Goal: Task Accomplishment & Management: Use online tool/utility

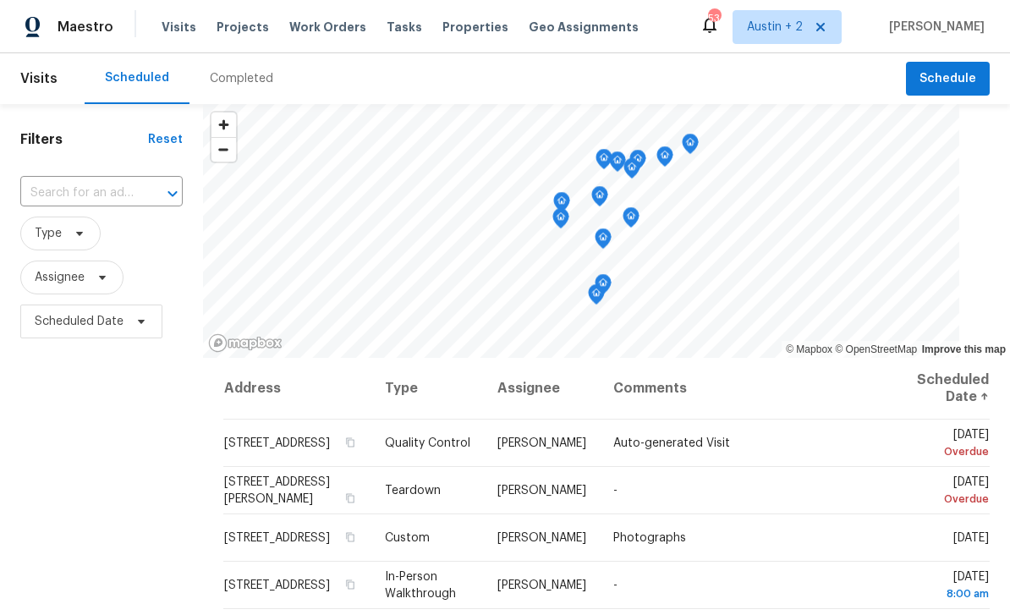
click at [393, 23] on span "Tasks" at bounding box center [405, 27] width 36 height 12
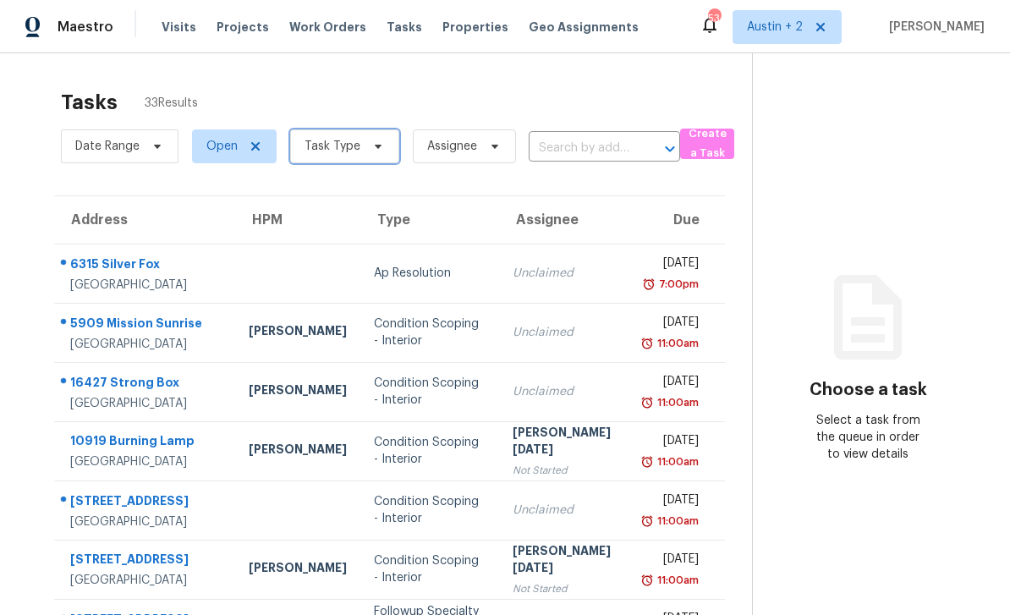
click at [338, 140] on span "Task Type" at bounding box center [333, 146] width 56 height 17
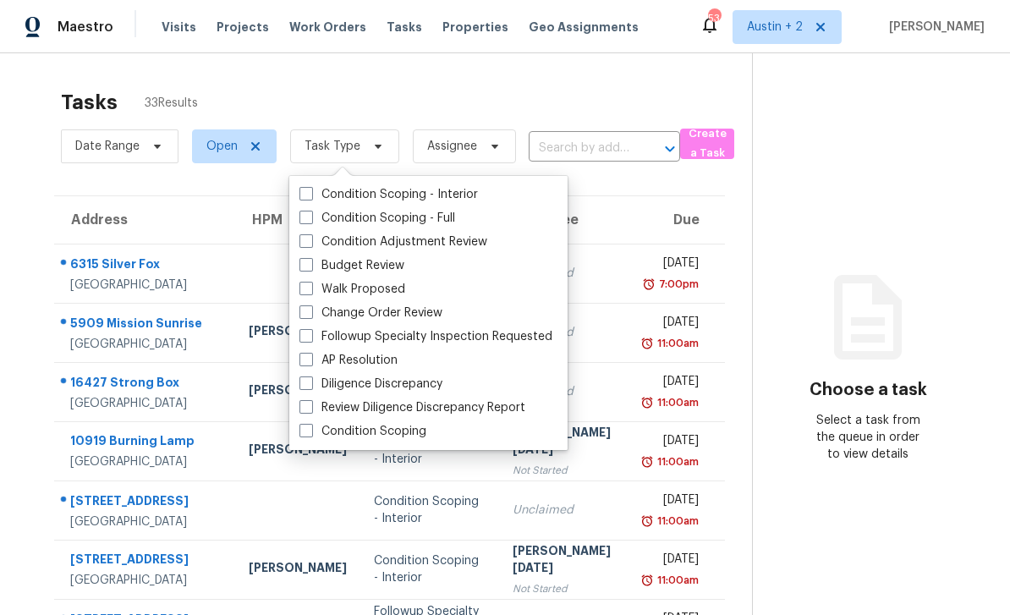
click at [317, 310] on label "Change Order Review" at bounding box center [370, 313] width 143 height 17
click at [310, 310] on input "Change Order Review" at bounding box center [304, 310] width 11 height 11
checkbox input "true"
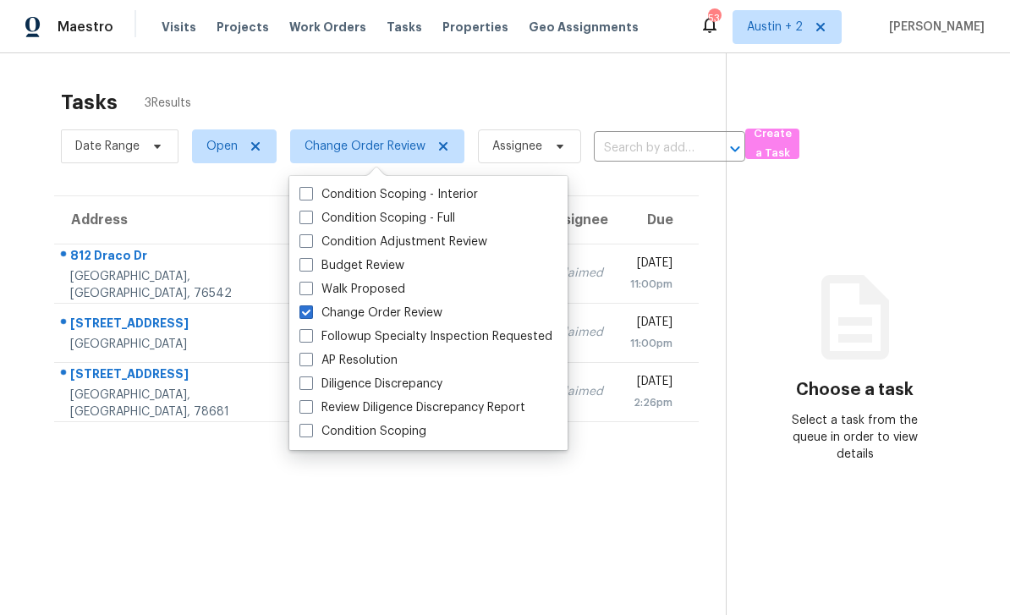
click at [283, 68] on div "Tasks 3 Results Date Range Open Change Order Review Assignee ​ Create a Task Ad…" at bounding box center [505, 360] width 1010 height 615
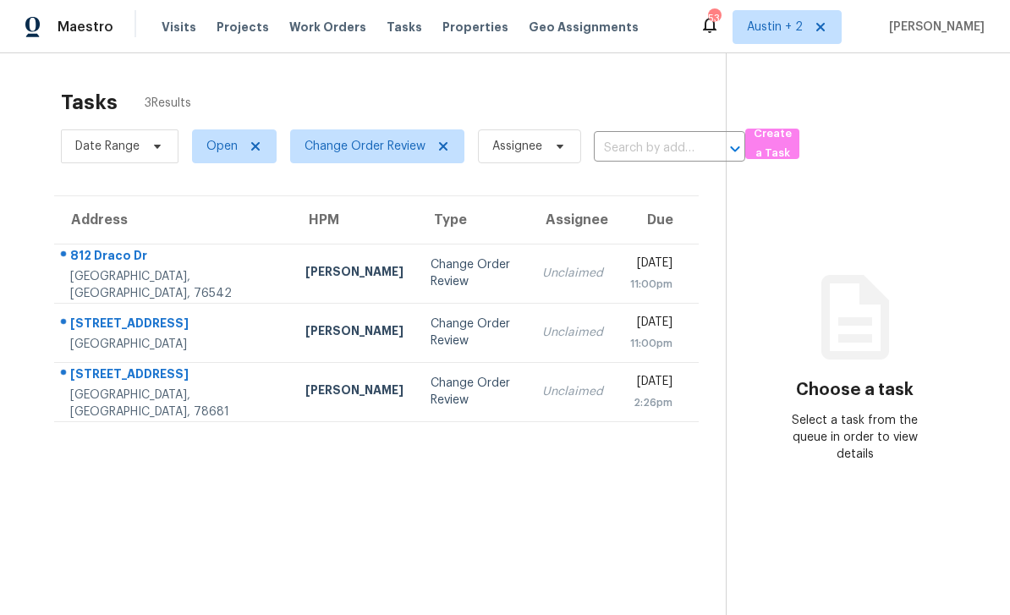
click at [431, 265] on div "Change Order Review" at bounding box center [473, 273] width 85 height 34
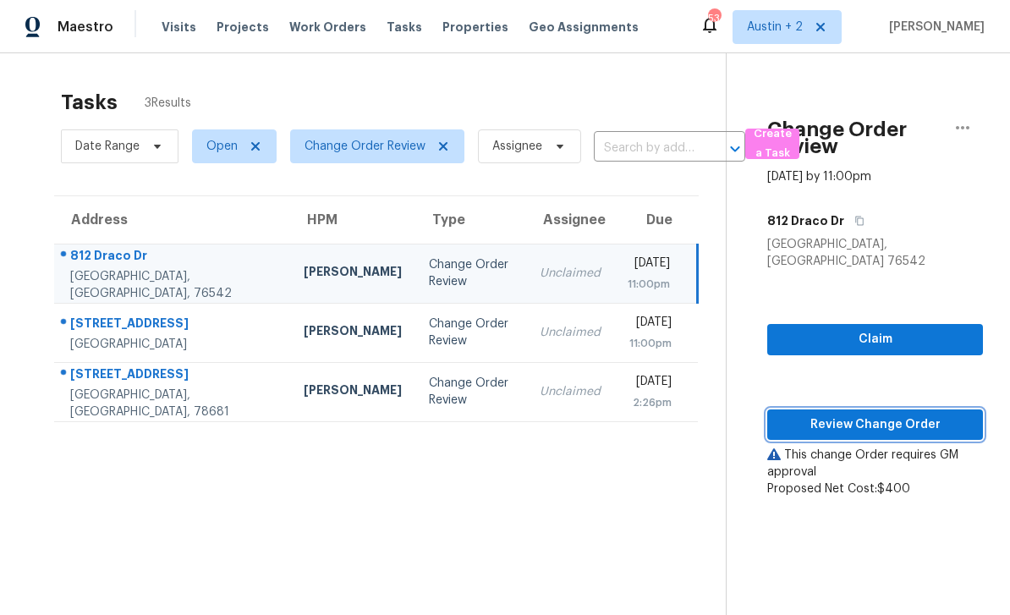
click at [893, 416] on span "Review Change Order" at bounding box center [875, 425] width 189 height 21
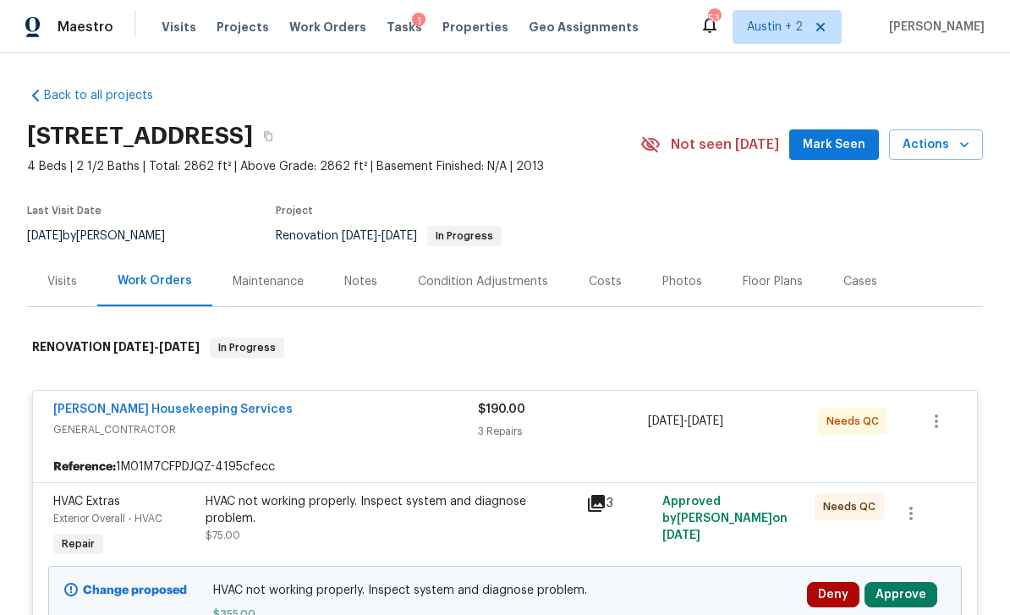
click at [824, 156] on button "Mark Seen" at bounding box center [834, 144] width 90 height 31
click at [828, 142] on span "Seen today" at bounding box center [838, 144] width 81 height 17
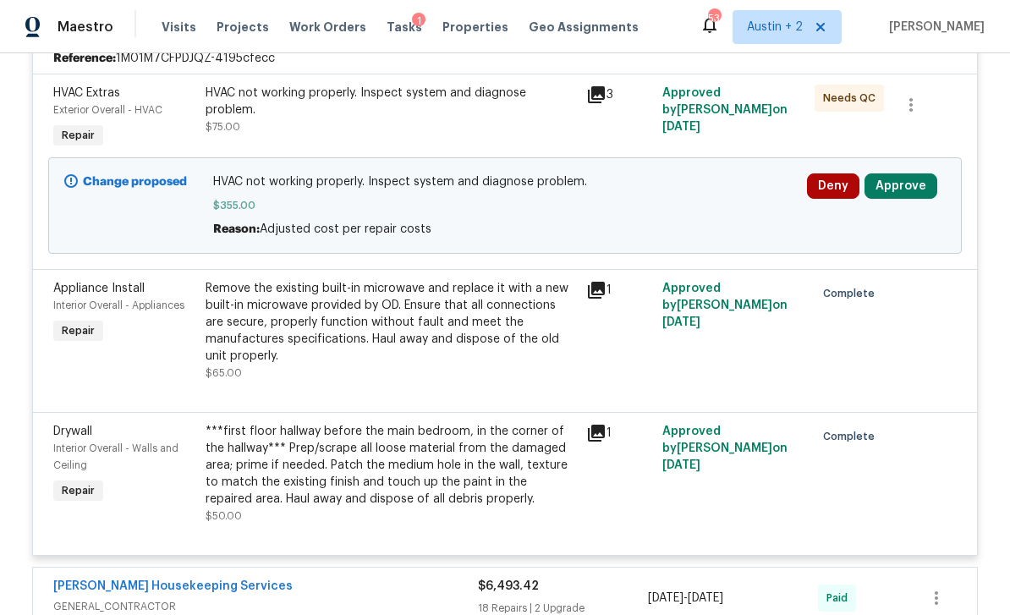
scroll to position [408, 0]
click at [912, 185] on button "Approve" at bounding box center [901, 186] width 73 height 25
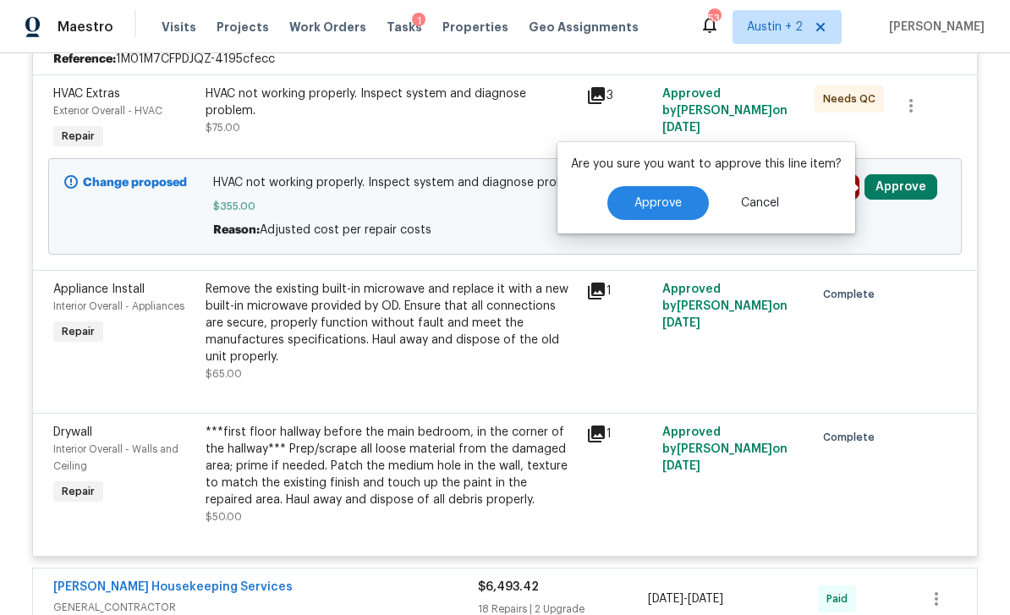
click at [670, 200] on span "Approve" at bounding box center [657, 203] width 47 height 13
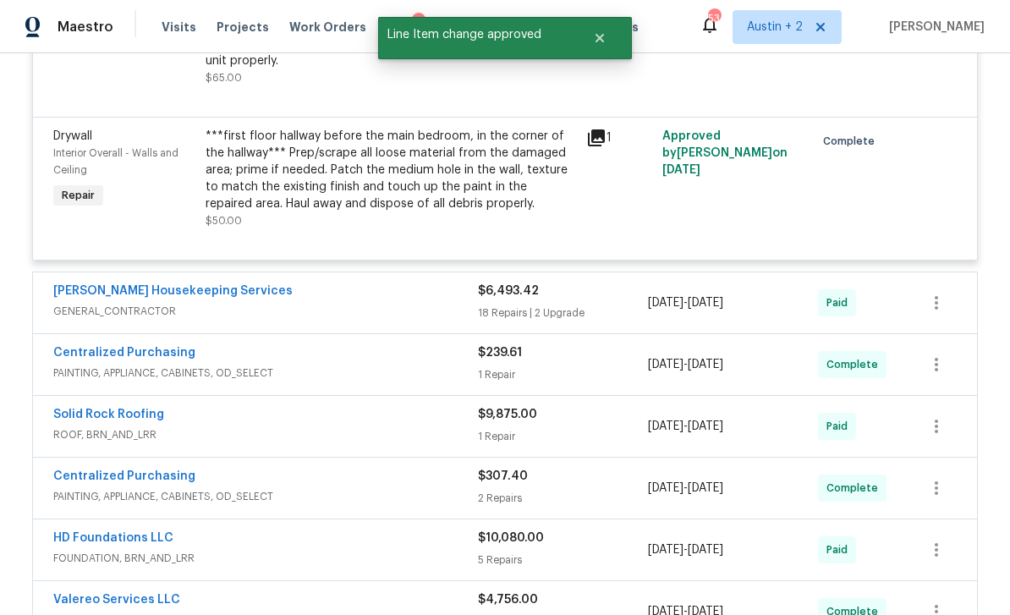
scroll to position [703, 0]
click at [864, 288] on div "Paid" at bounding box center [860, 303] width 85 height 41
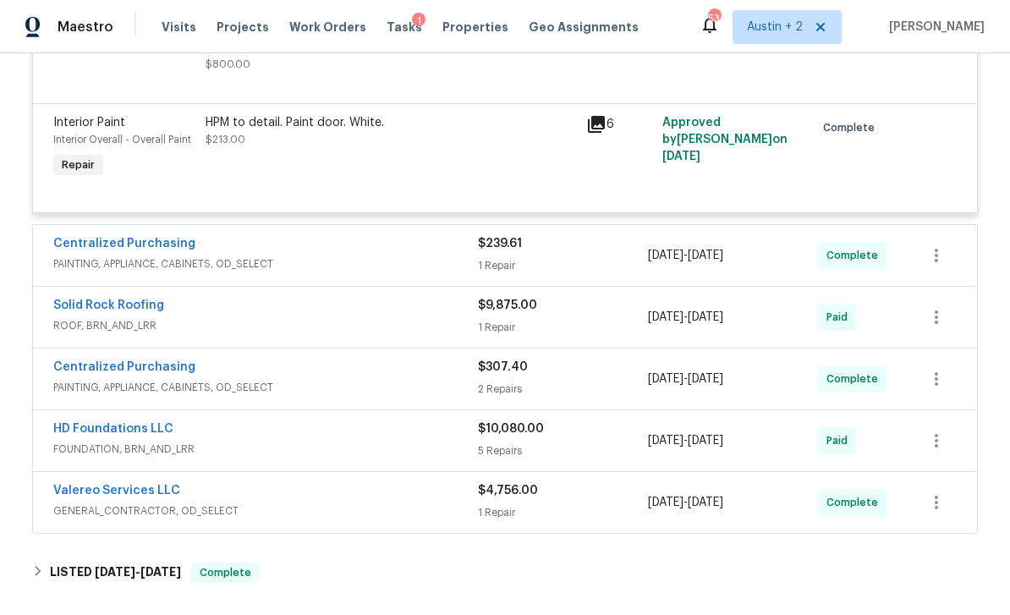
scroll to position [3986, 0]
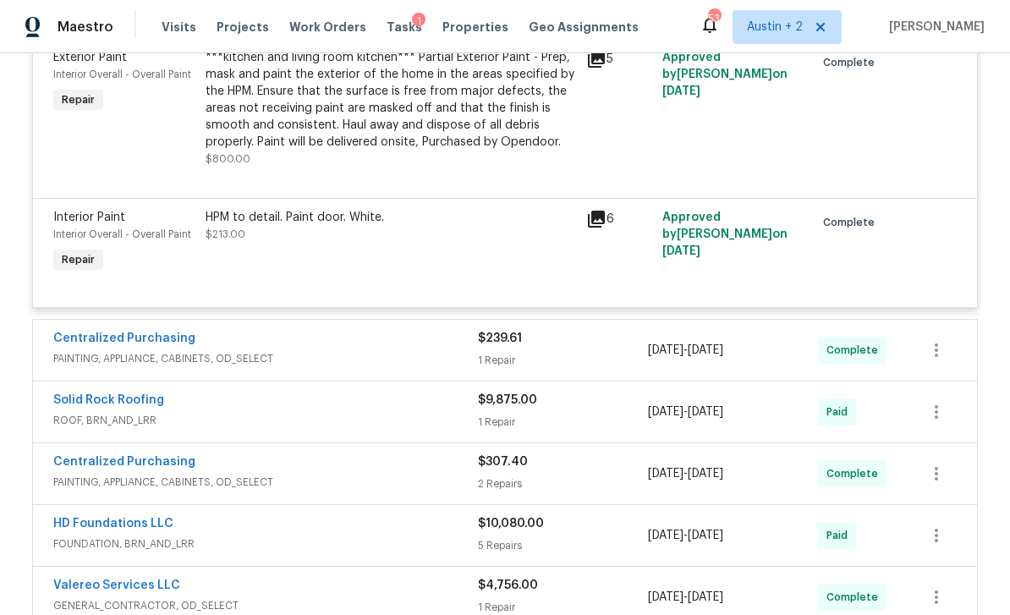
click at [846, 342] on span "Complete" at bounding box center [855, 350] width 58 height 17
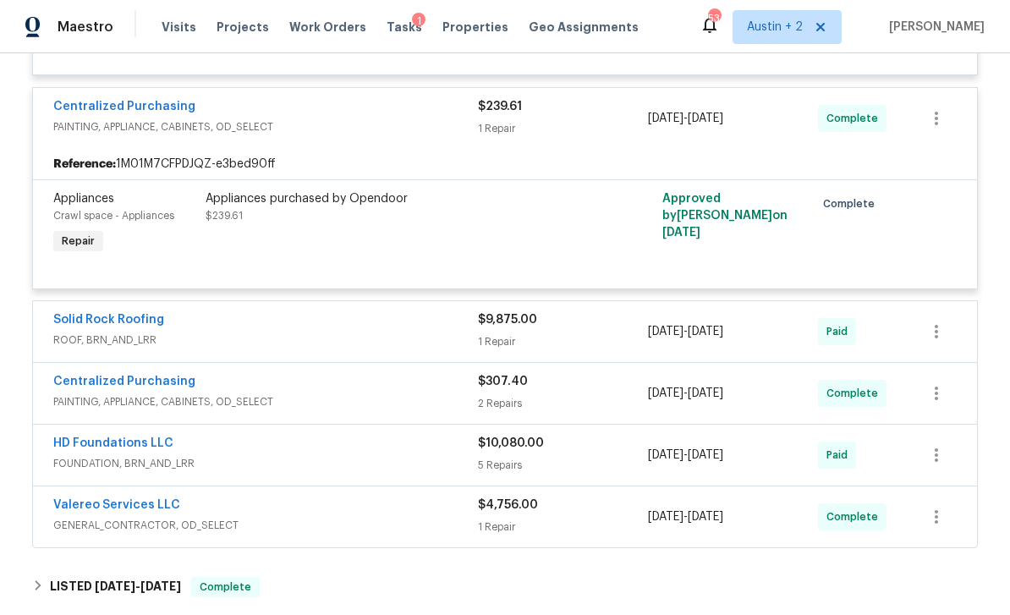
scroll to position [4218, 0]
click at [795, 312] on div "7/7/2025 - 7/7/2025" at bounding box center [733, 332] width 170 height 41
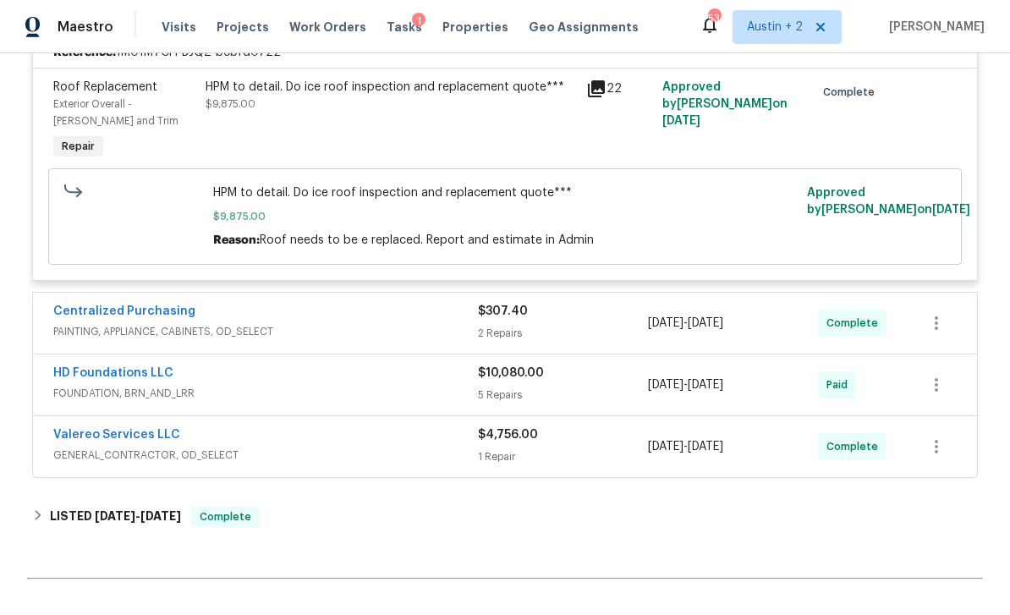
scroll to position [4544, 0]
click at [786, 303] on div "7/11/2025 - 7/11/2025" at bounding box center [733, 323] width 170 height 41
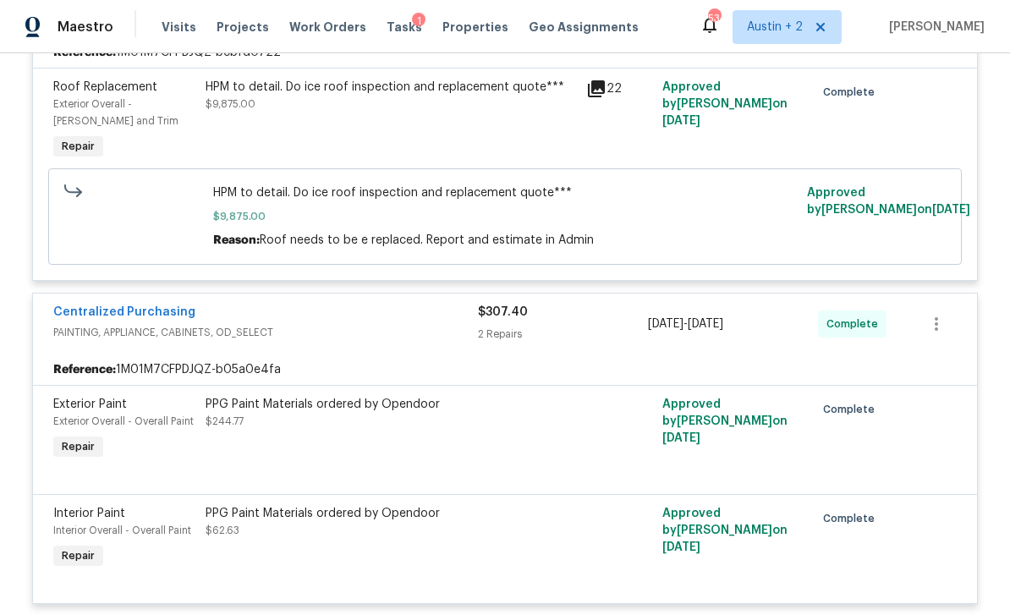
scroll to position [4882, 0]
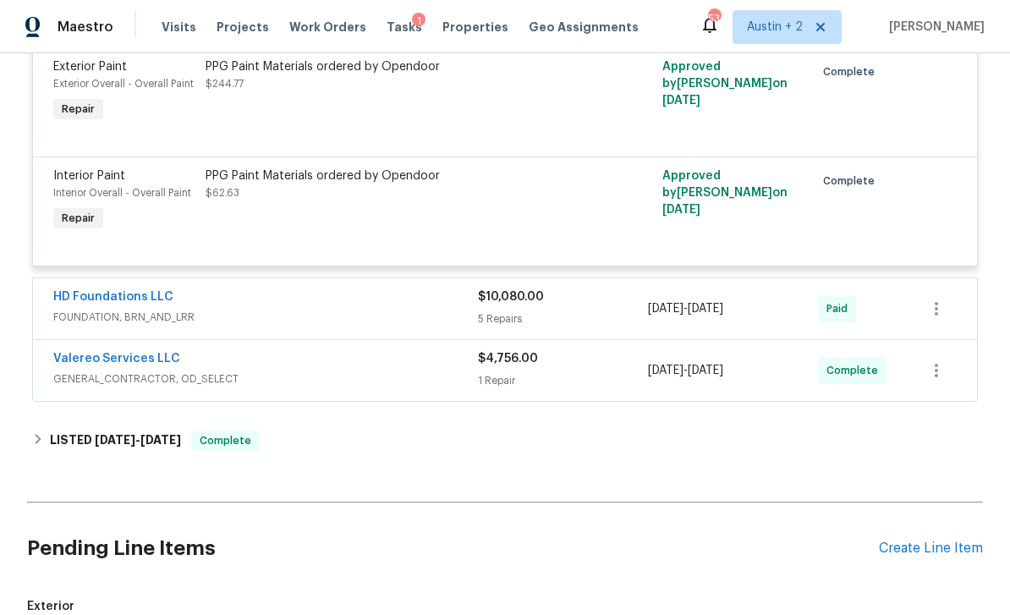
click at [780, 289] on div "7/10/2025 - 7/10/2025" at bounding box center [733, 308] width 170 height 41
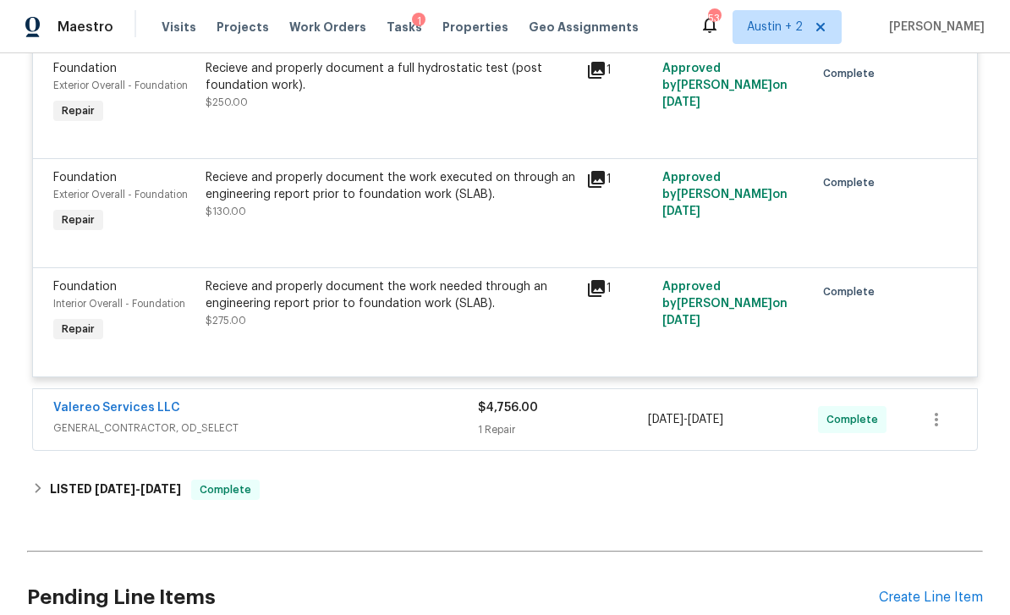
scroll to position [5455, 0]
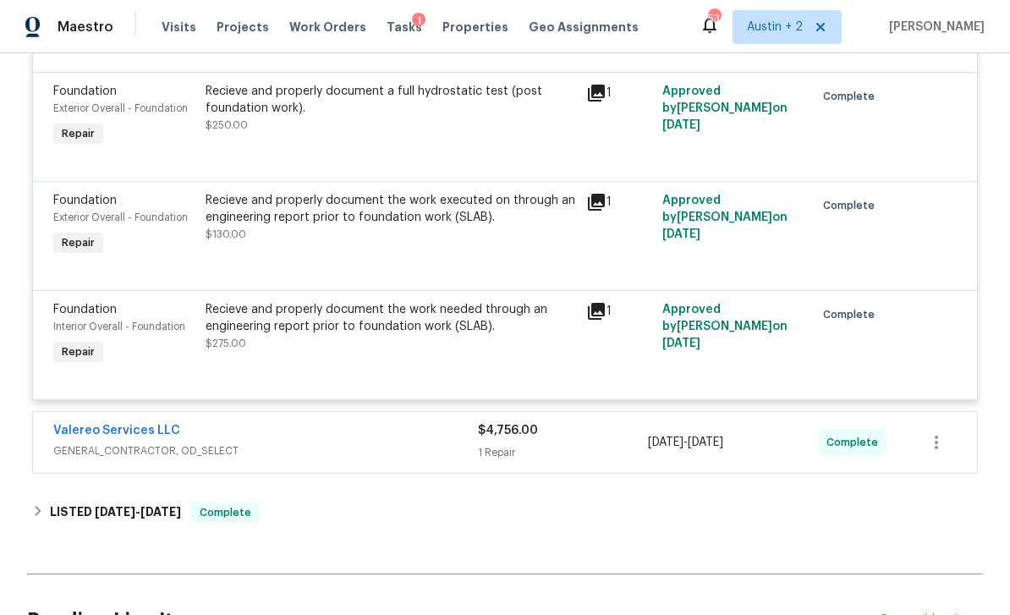
click at [702, 434] on span "8/1/2025 - 8/2/2025" at bounding box center [685, 442] width 75 height 17
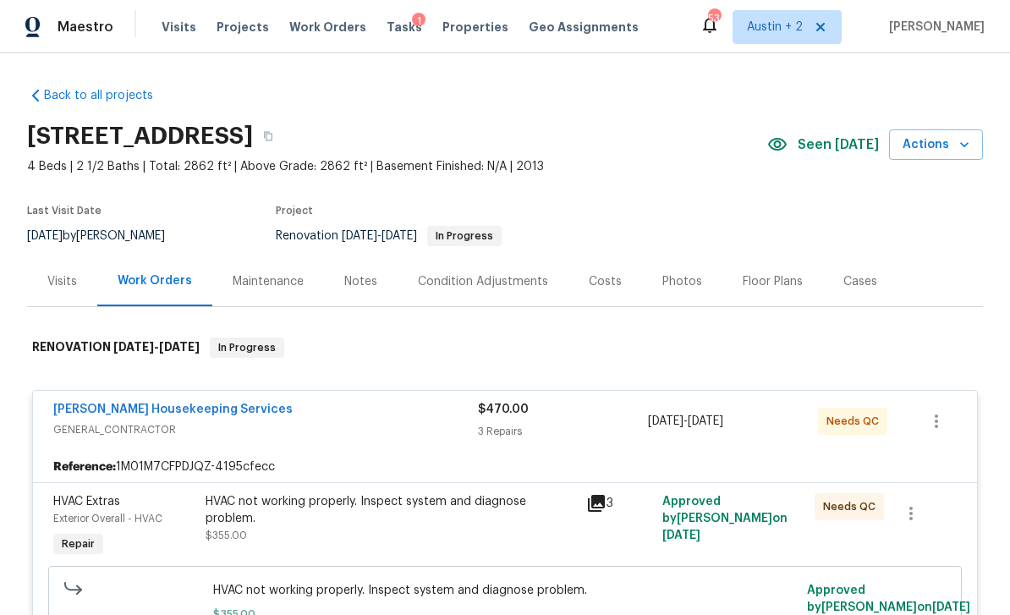
scroll to position [0, 0]
click at [390, 33] on div "Tasks 1" at bounding box center [405, 28] width 36 height 18
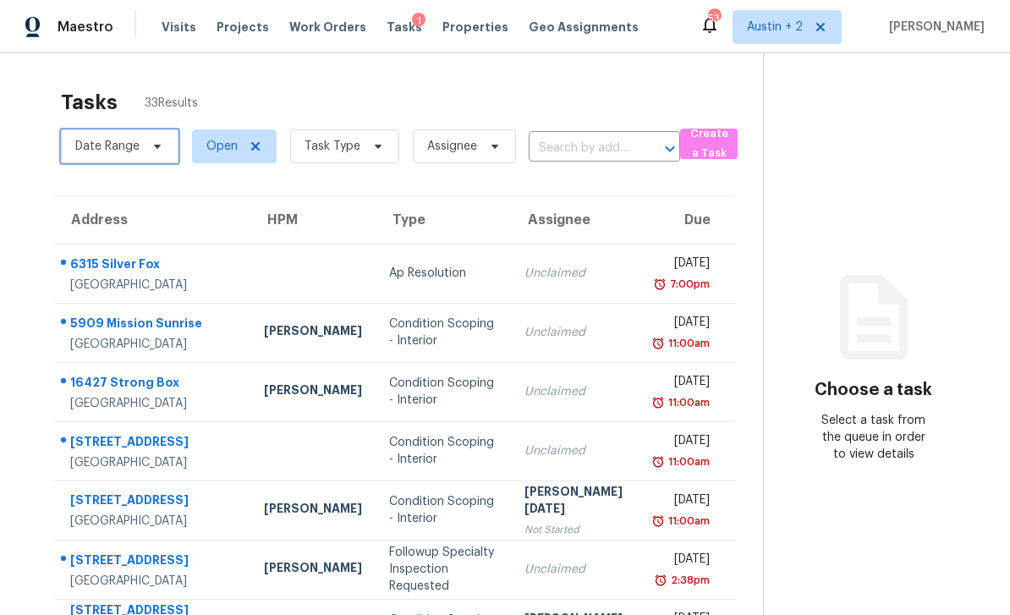
click at [162, 146] on icon at bounding box center [158, 147] width 14 height 14
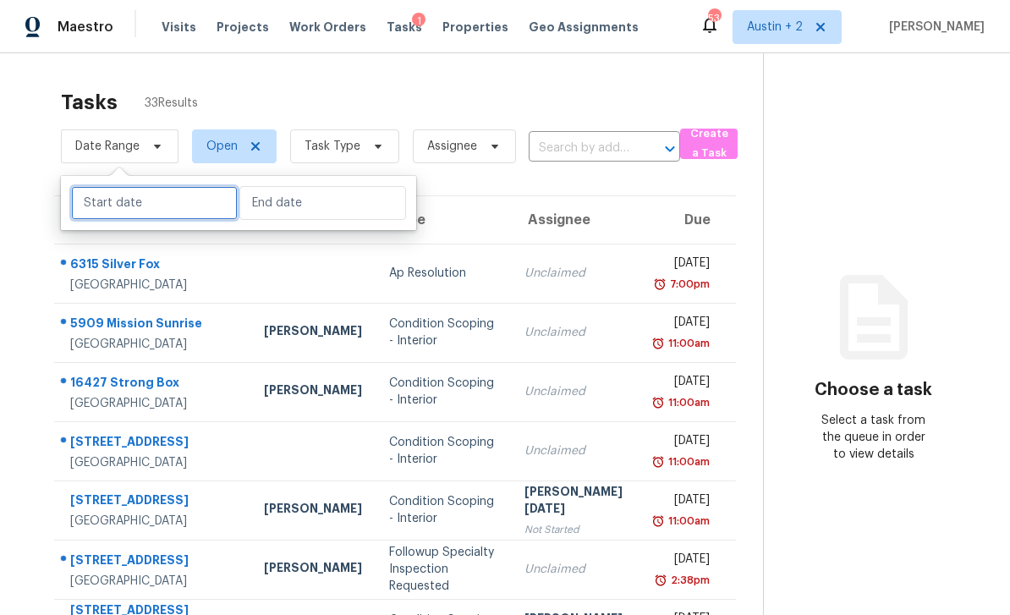
click at [179, 199] on input "text" at bounding box center [154, 203] width 167 height 34
select select "7"
select select "2025"
select select "8"
select select "2025"
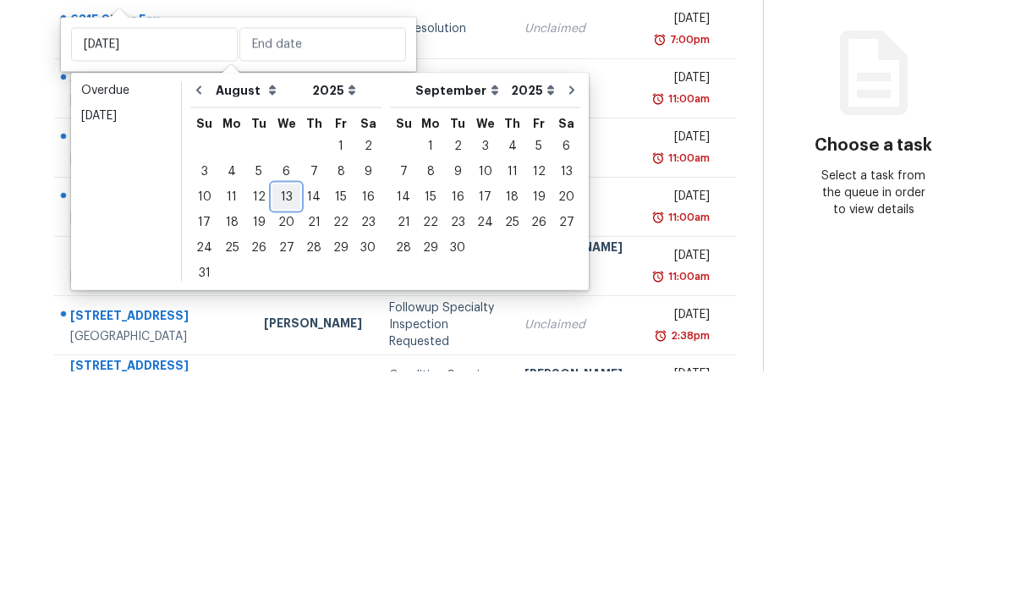
click at [285, 429] on div "13" at bounding box center [286, 441] width 28 height 24
type input "Wed, Aug 13"
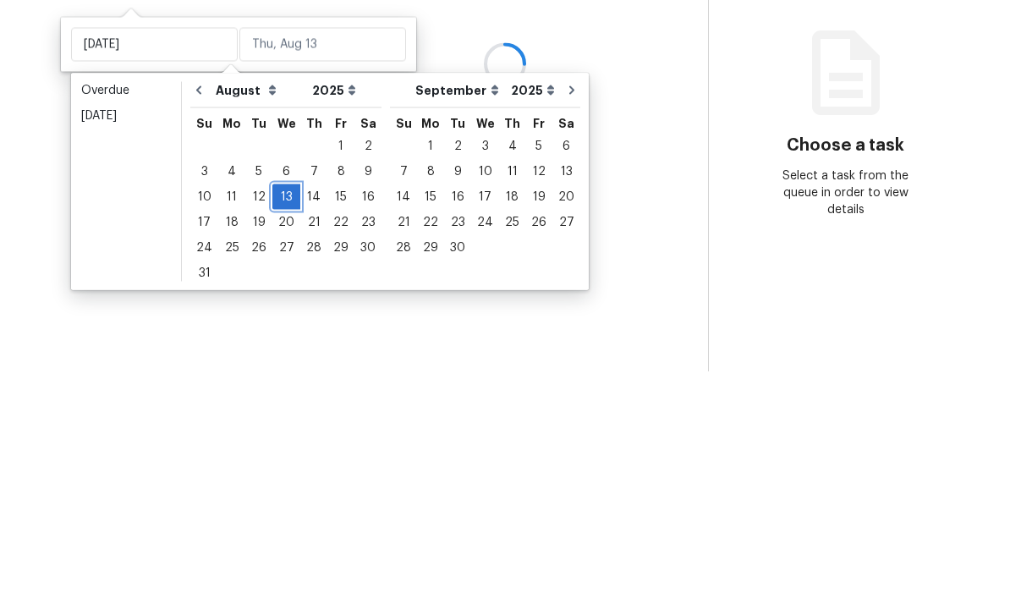
click at [286, 429] on div "13" at bounding box center [286, 441] width 28 height 24
type input "Wed, Aug 13"
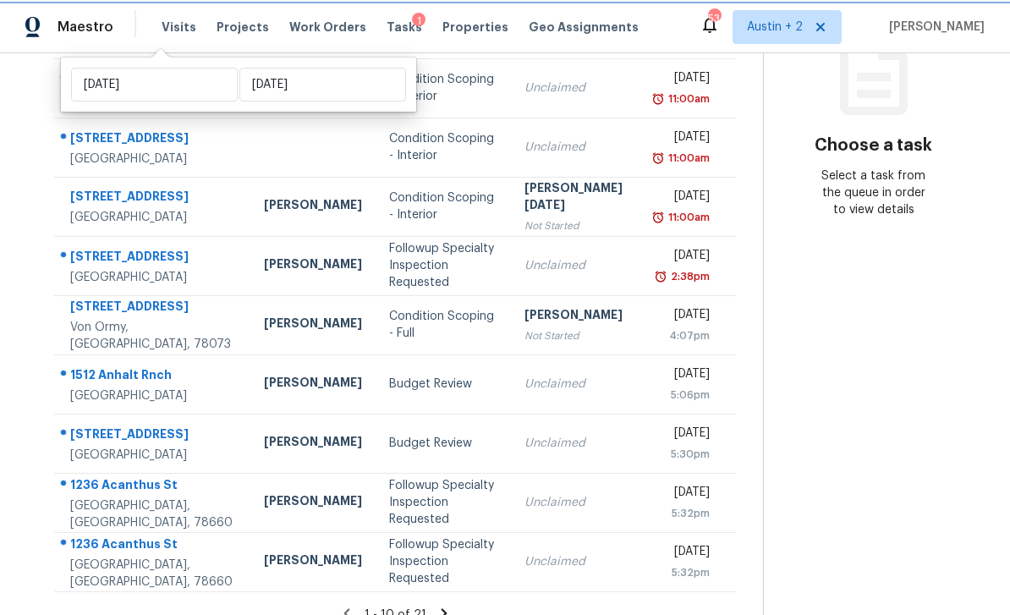
scroll to position [54, 0]
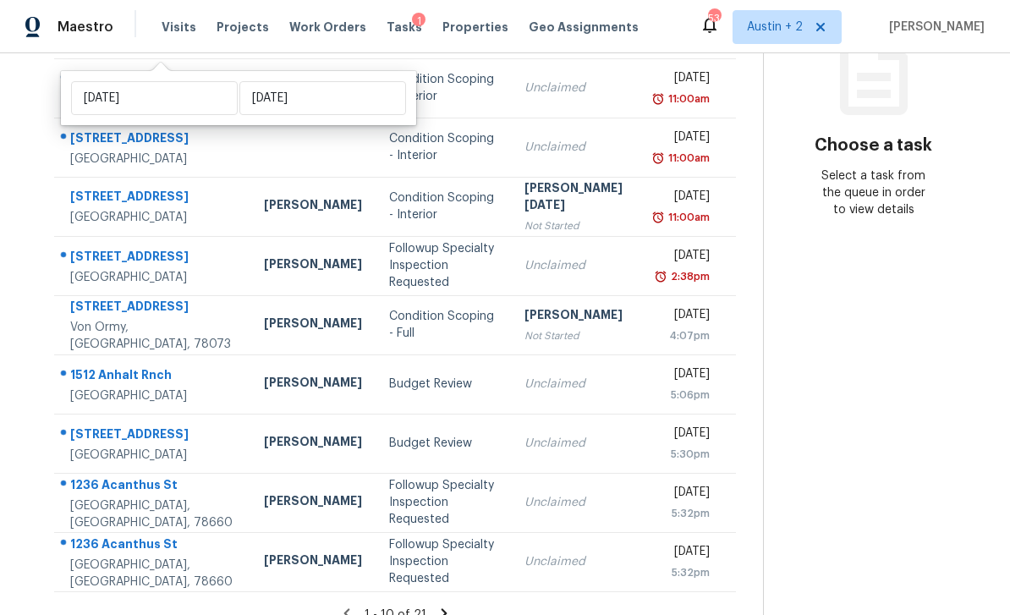
click at [436, 606] on icon at bounding box center [443, 613] width 15 height 15
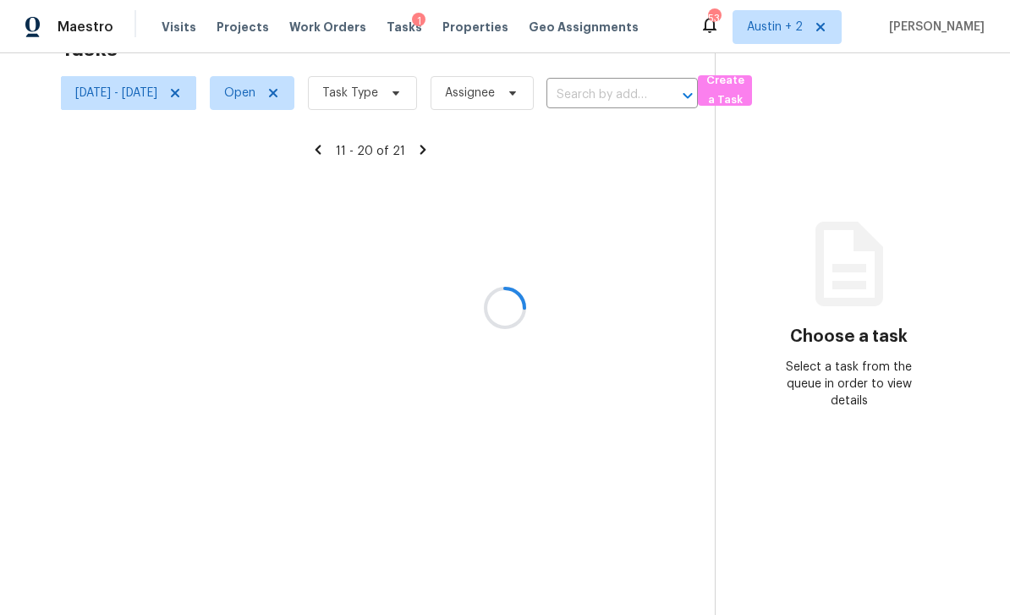
scroll to position [53, 0]
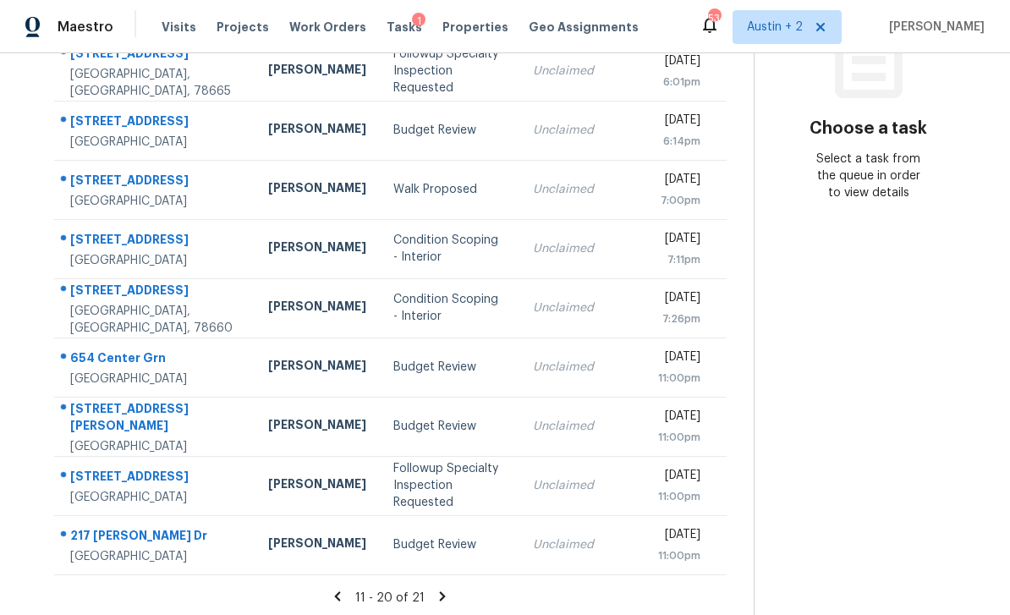
click at [435, 590] on icon at bounding box center [442, 596] width 15 height 15
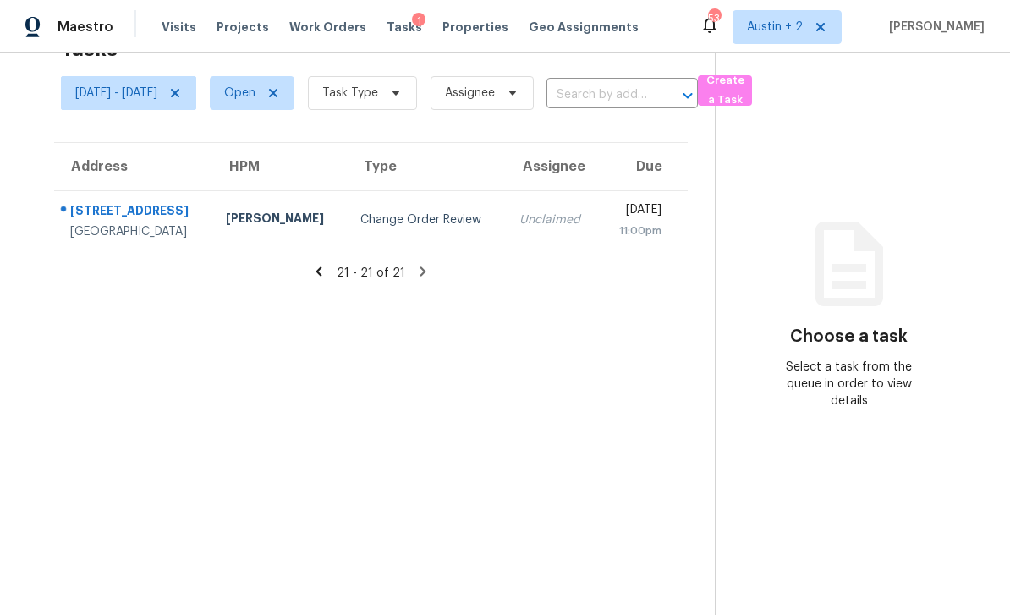
click at [322, 266] on icon at bounding box center [319, 270] width 6 height 9
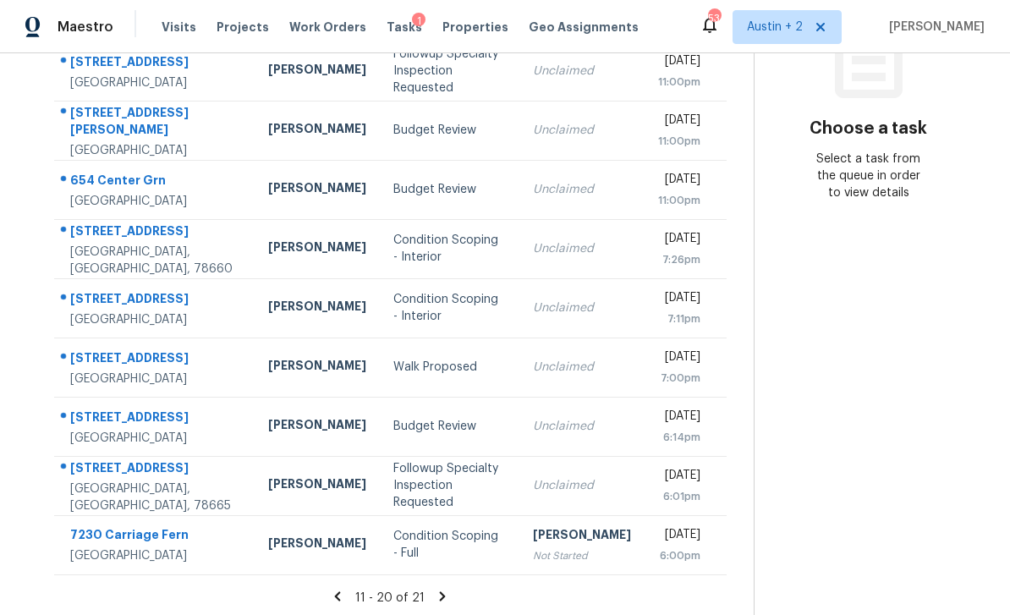
click at [338, 589] on icon at bounding box center [337, 596] width 15 height 15
